Goal: Find specific page/section: Find specific page/section

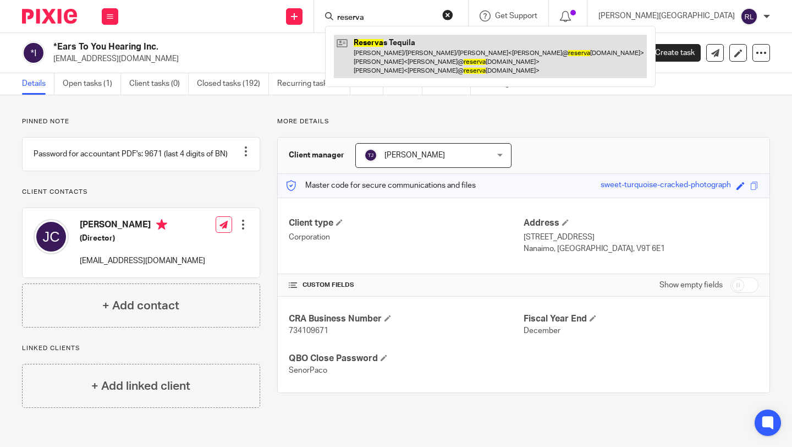
type input "reserva"
click at [475, 54] on link at bounding box center [490, 56] width 313 height 43
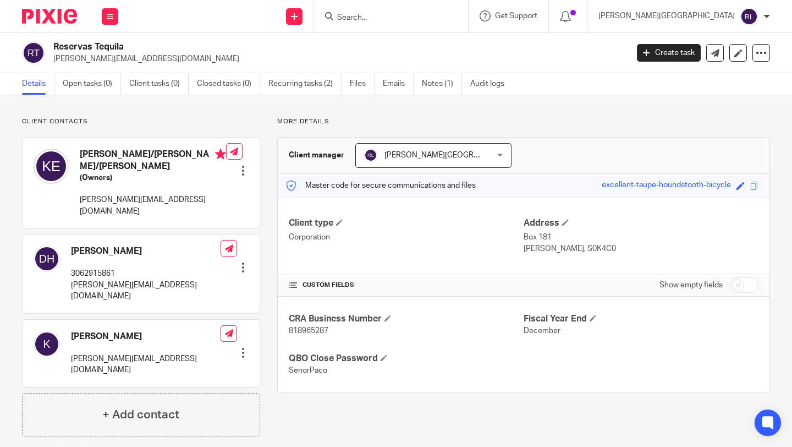
click at [296, 328] on span "818965287" at bounding box center [309, 331] width 40 height 8
copy span "818965287"
click at [286, 84] on link "Recurring tasks (2)" at bounding box center [304, 83] width 73 height 21
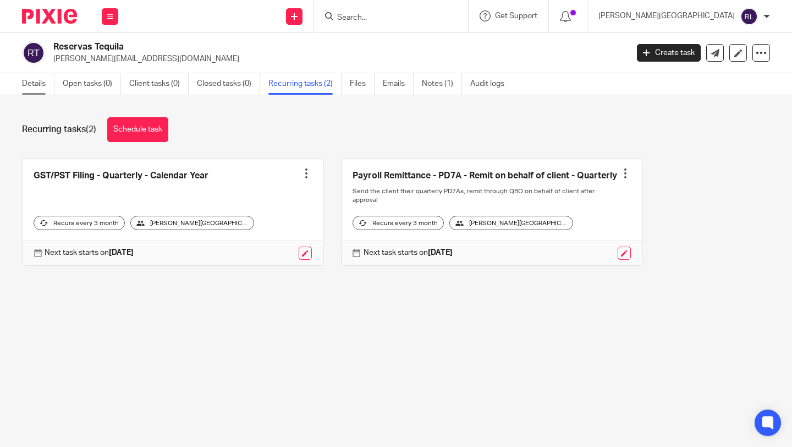
click at [45, 85] on link "Details" at bounding box center [38, 83] width 32 height 21
